Goal: Task Accomplishment & Management: Manage account settings

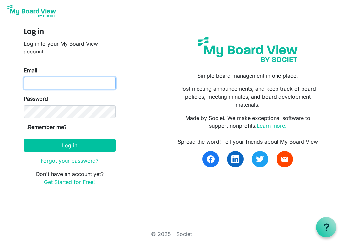
click at [62, 81] on input "Email" at bounding box center [70, 83] width 92 height 13
type input "officeadmin@baptistfoundationil.org"
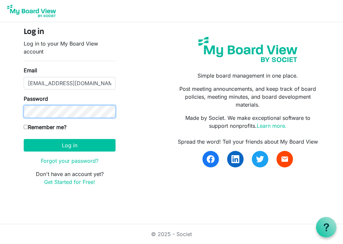
click at [24, 139] on button "Log in" at bounding box center [70, 145] width 92 height 13
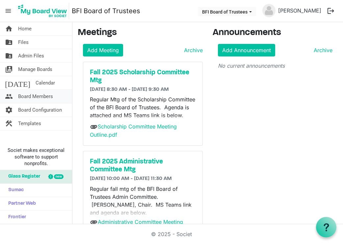
click at [35, 94] on span "Board Members" at bounding box center [35, 96] width 35 height 13
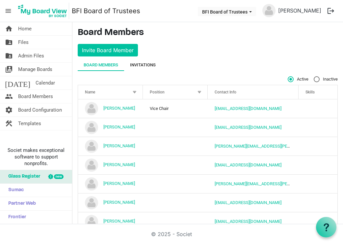
click at [147, 64] on div "Invitations" at bounding box center [143, 65] width 26 height 7
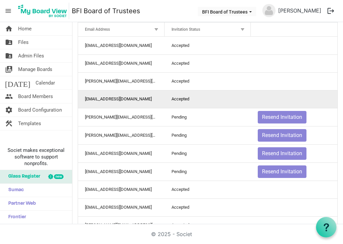
scroll to position [59, 0]
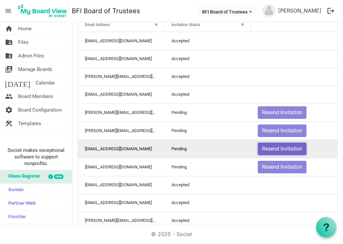
click at [286, 148] on button "Resend Invitation" at bounding box center [282, 148] width 49 height 13
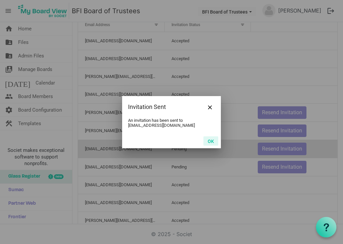
click at [212, 141] on button "OK" at bounding box center [211, 140] width 15 height 9
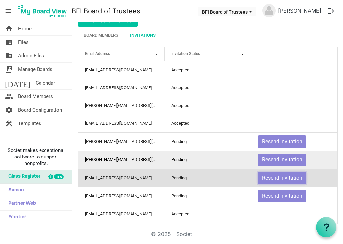
scroll to position [28, 0]
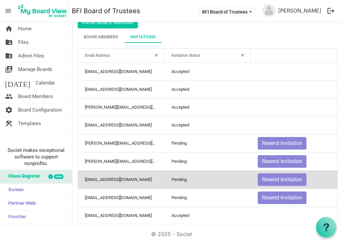
click at [241, 54] on div at bounding box center [242, 55] width 7 height 7
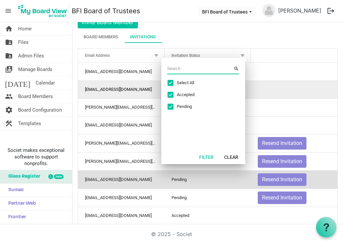
click at [285, 82] on td "is template cell column header" at bounding box center [294, 89] width 87 height 18
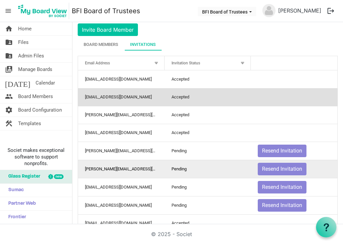
scroll to position [0, 0]
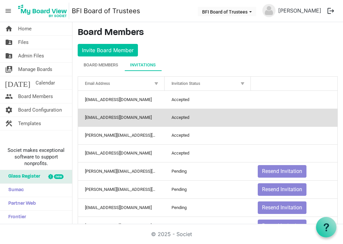
click at [243, 83] on div at bounding box center [242, 83] width 7 height 7
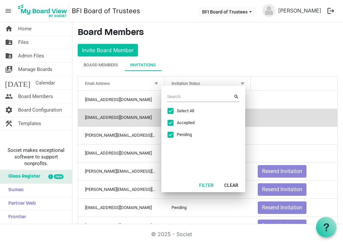
click at [279, 59] on div "Board Members Invitations" at bounding box center [208, 65] width 260 height 12
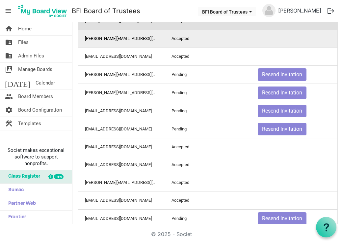
scroll to position [97, 0]
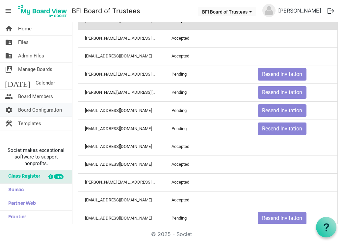
click at [28, 110] on span "Board Configuration" at bounding box center [40, 109] width 44 height 13
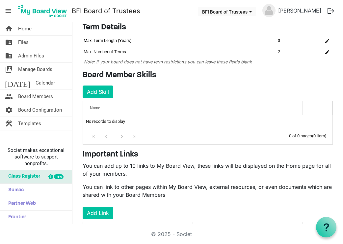
scroll to position [90, 0]
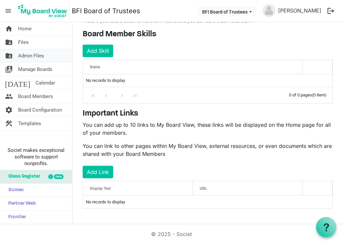
click at [41, 54] on span "Admin Files" at bounding box center [31, 55] width 26 height 13
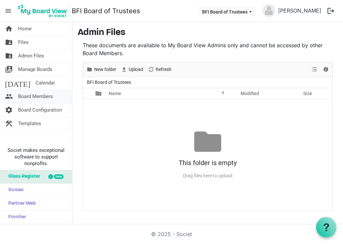
click at [36, 97] on span "Board Members" at bounding box center [35, 96] width 35 height 13
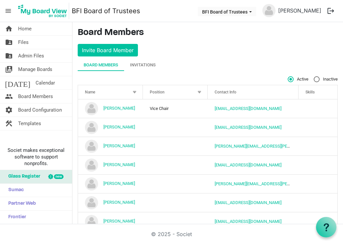
click at [9, 11] on span "menu" at bounding box center [8, 11] width 13 height 13
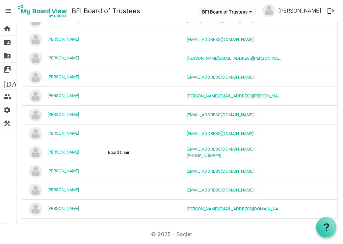
scroll to position [84, 0]
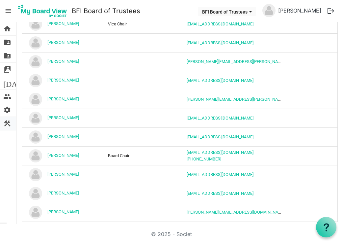
click at [7, 124] on span "construction" at bounding box center [7, 123] width 8 height 13
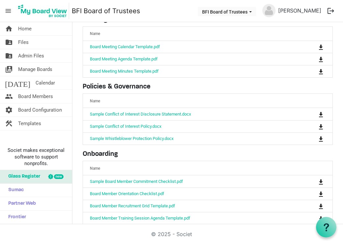
scroll to position [71, 0]
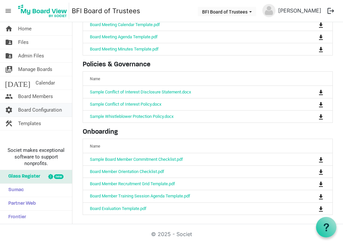
click at [39, 109] on span "Board Configuration" at bounding box center [40, 109] width 44 height 13
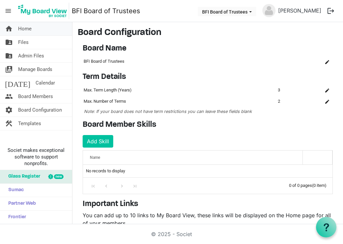
click at [25, 30] on span "Home" at bounding box center [25, 28] width 14 height 13
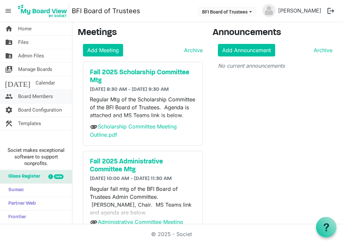
click at [26, 97] on span "Board Members" at bounding box center [35, 96] width 35 height 13
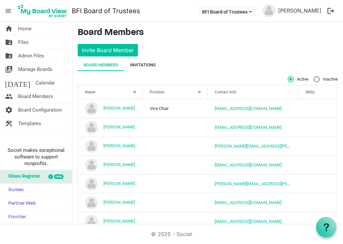
click at [149, 66] on div "Invitations" at bounding box center [143, 65] width 26 height 7
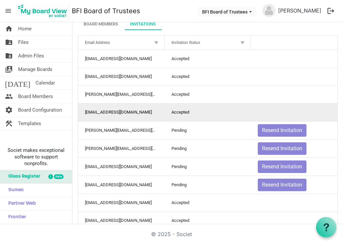
scroll to position [43, 0]
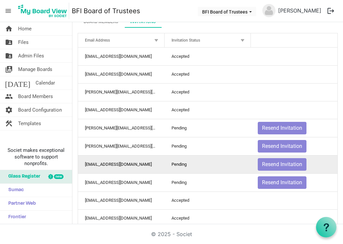
click at [108, 167] on td "stanfpau@gmail.com" at bounding box center [121, 164] width 87 height 18
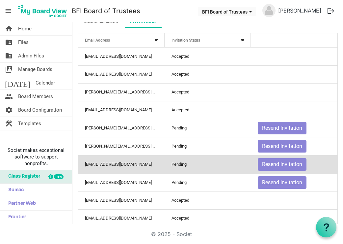
click at [117, 165] on td "stanfpau@gmail.com" at bounding box center [121, 164] width 87 height 18
click at [138, 164] on td "stanfpau@gmail.com" at bounding box center [121, 164] width 87 height 18
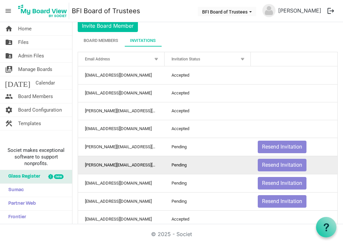
scroll to position [24, 0]
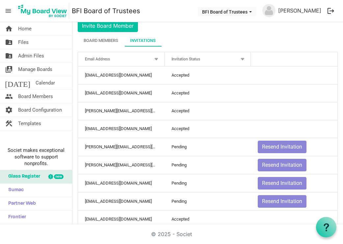
click at [242, 58] on div at bounding box center [242, 58] width 7 height 7
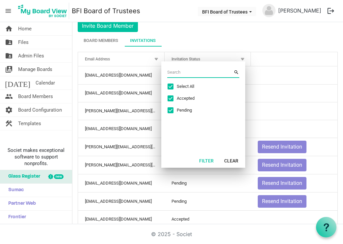
click at [172, 110] on span "Excel filter dialog" at bounding box center [171, 110] width 6 height 6
checkbox input "false"
click at [171, 98] on span "Excel filter dialog" at bounding box center [171, 98] width 6 height 6
checkbox input "false"
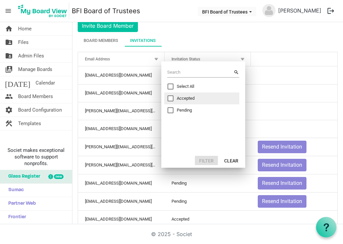
click at [170, 110] on span "Excel filter dialog" at bounding box center [171, 110] width 6 height 6
checkbox input "true"
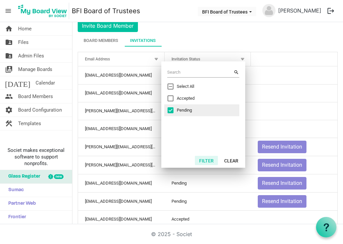
click at [203, 158] on button "Filter" at bounding box center [206, 160] width 23 height 9
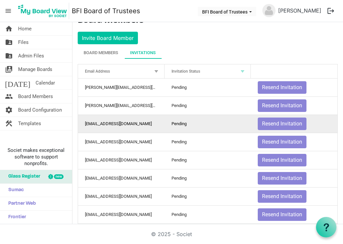
scroll to position [6, 0]
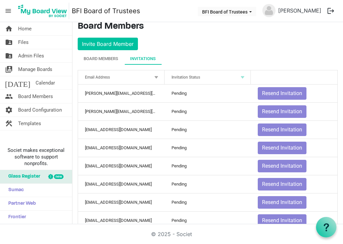
click at [243, 78] on div at bounding box center [242, 76] width 7 height 7
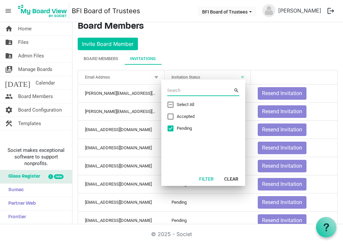
click at [243, 78] on div at bounding box center [242, 76] width 7 height 7
click at [159, 74] on div at bounding box center [156, 76] width 7 height 7
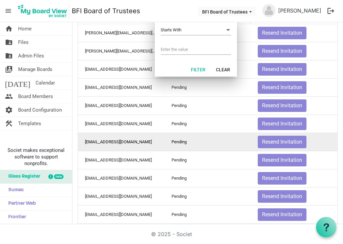
scroll to position [66, 0]
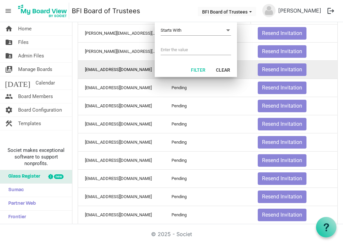
click at [131, 66] on td "stanfpau@gmail.com" at bounding box center [121, 69] width 87 height 18
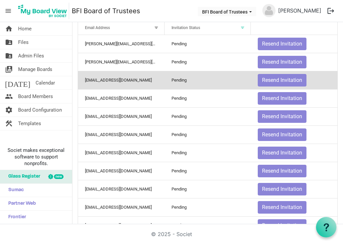
scroll to position [55, 0]
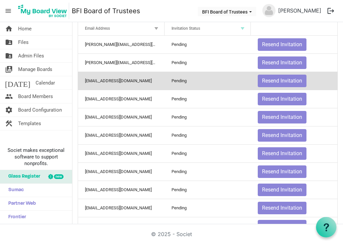
click at [196, 82] on td "Pending" at bounding box center [208, 81] width 87 height 18
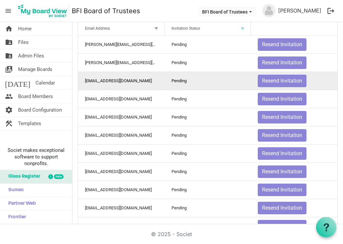
click at [321, 77] on td "Resend Invitation" at bounding box center [294, 81] width 87 height 18
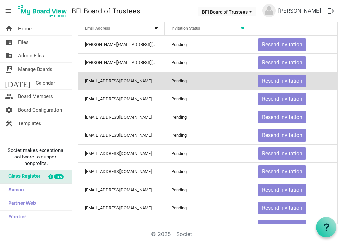
click at [327, 79] on td "Resend Invitation" at bounding box center [294, 81] width 87 height 18
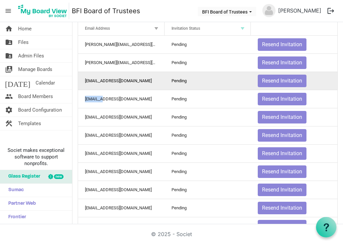
click at [327, 79] on td "Resend Invitation" at bounding box center [294, 81] width 87 height 18
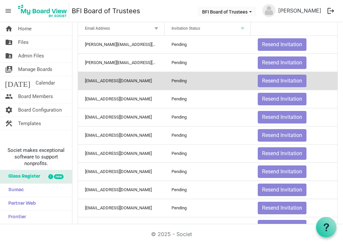
click at [209, 79] on td "Pending" at bounding box center [208, 81] width 87 height 18
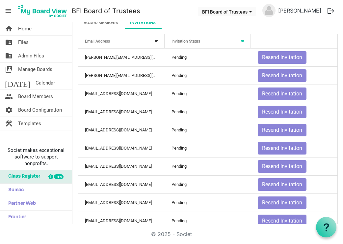
scroll to position [0, 0]
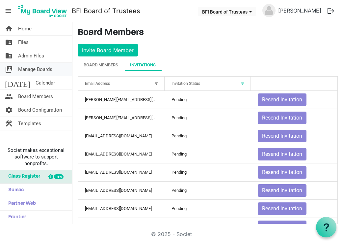
click at [43, 67] on span "Manage Boards" at bounding box center [35, 69] width 34 height 13
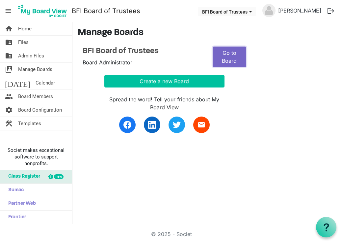
click at [219, 53] on link "Go to Board" at bounding box center [230, 56] width 34 height 20
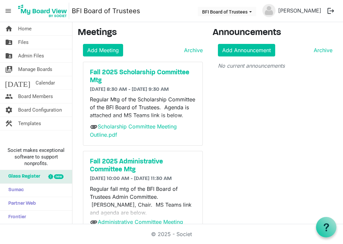
click at [13, 10] on span "menu" at bounding box center [8, 11] width 13 height 13
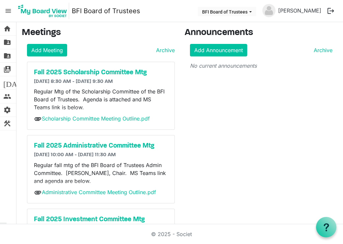
click at [7, 10] on span "menu" at bounding box center [8, 11] width 13 height 13
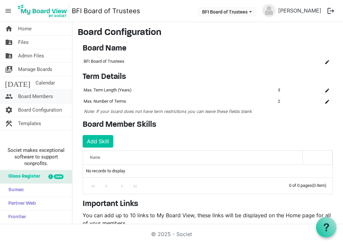
click at [40, 96] on span "Board Members" at bounding box center [35, 96] width 35 height 13
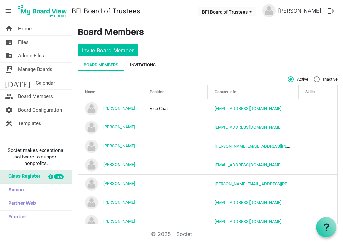
click at [144, 67] on div "Invitations" at bounding box center [143, 65] width 26 height 7
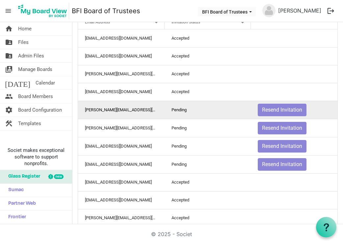
scroll to position [62, 0]
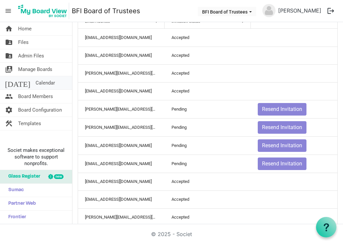
click at [47, 84] on link "[DATE] Calendar" at bounding box center [36, 82] width 72 height 13
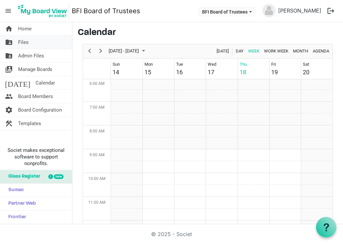
click at [25, 38] on span "Files" at bounding box center [23, 42] width 11 height 13
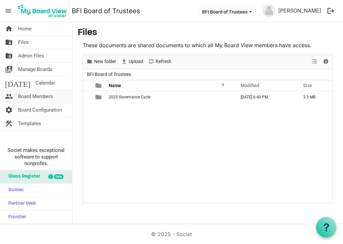
click at [41, 97] on span "Board Members" at bounding box center [35, 96] width 35 height 13
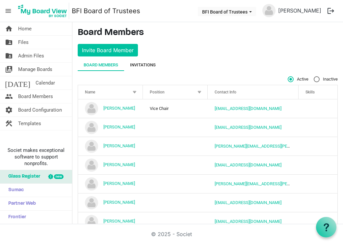
click at [148, 60] on div "Invitations" at bounding box center [143, 65] width 26 height 12
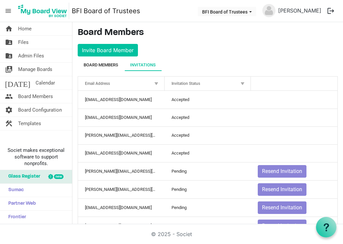
click at [110, 64] on div "Board Members" at bounding box center [101, 65] width 35 height 7
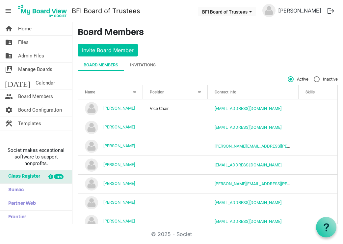
click at [175, 76] on div "Active Inactive" at bounding box center [208, 79] width 260 height 6
click at [143, 66] on div "Invitations" at bounding box center [143, 65] width 26 height 7
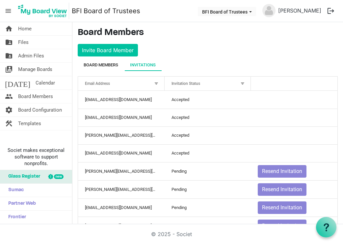
click at [109, 60] on div "Board Members" at bounding box center [101, 65] width 35 height 12
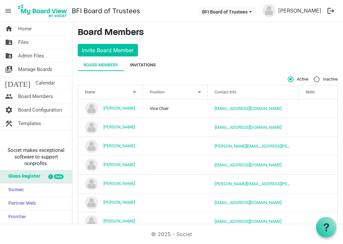
click at [157, 69] on div "Invitations" at bounding box center [143, 65] width 38 height 12
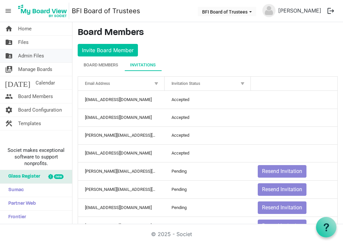
click at [32, 56] on span "Admin Files" at bounding box center [31, 55] width 26 height 13
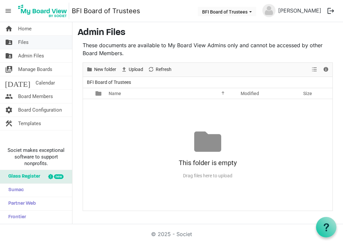
click at [32, 46] on link "folder_shared Files" at bounding box center [36, 42] width 72 height 13
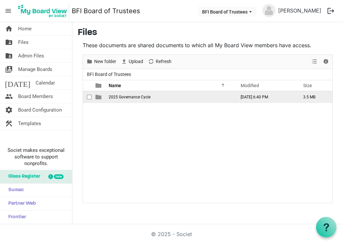
click at [122, 97] on span "2025 Governance Cycle" at bounding box center [130, 97] width 42 height 5
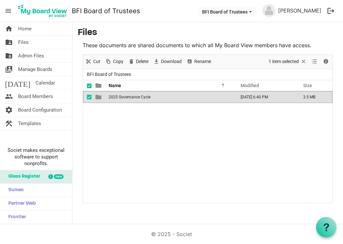
click at [122, 97] on span "2025 Governance Cycle" at bounding box center [130, 97] width 42 height 5
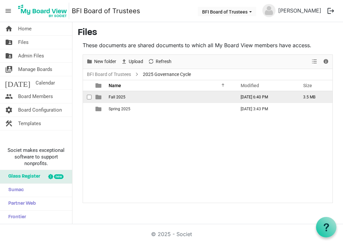
click at [119, 96] on span "Fall 2025" at bounding box center [117, 97] width 17 height 5
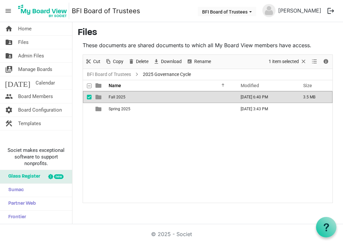
click at [119, 96] on span "Fall 2025" at bounding box center [117, 97] width 17 height 5
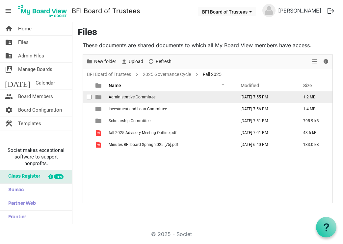
click at [122, 97] on span "Administrative Committee" at bounding box center [132, 97] width 47 height 5
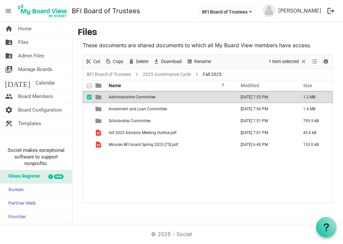
click at [122, 97] on span "Administrative Committee" at bounding box center [132, 97] width 47 height 5
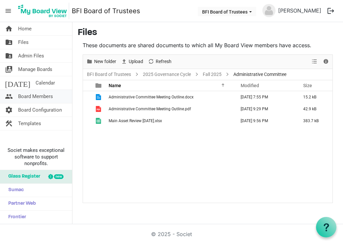
click at [33, 95] on span "Board Members" at bounding box center [35, 96] width 35 height 13
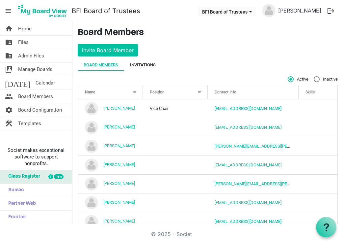
click at [150, 59] on div "Invitations" at bounding box center [143, 65] width 26 height 12
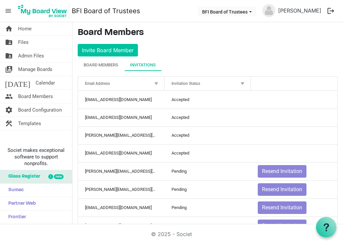
click at [243, 83] on div at bounding box center [242, 83] width 7 height 7
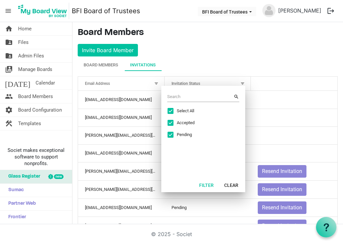
click at [184, 110] on span "Select All" at bounding box center [201, 111] width 49 height 6
checkbox input "false"
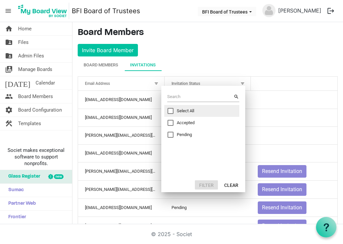
click at [178, 136] on span "Pending" at bounding box center [201, 135] width 49 height 6
checkbox input "true"
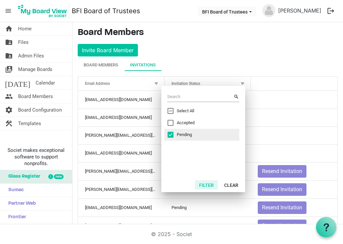
click at [210, 185] on button "Filter" at bounding box center [206, 184] width 23 height 9
